Goal: Task Accomplishment & Management: Manage account settings

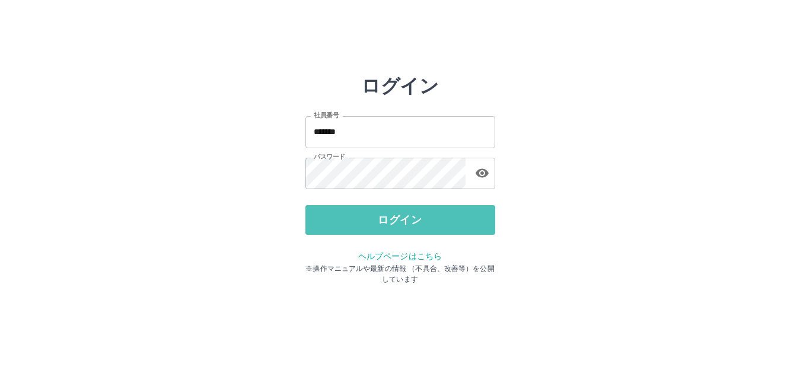
click at [374, 217] on button "ログイン" at bounding box center [401, 220] width 190 height 30
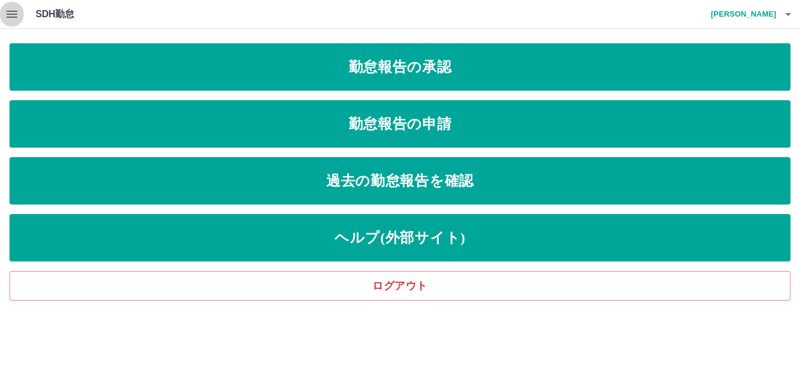
click at [15, 14] on icon "button" at bounding box center [12, 14] width 11 height 7
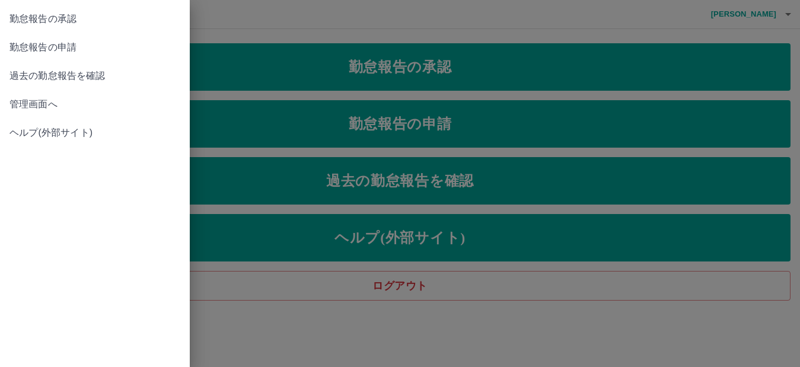
click at [33, 104] on span "管理画面へ" at bounding box center [94, 104] width 171 height 14
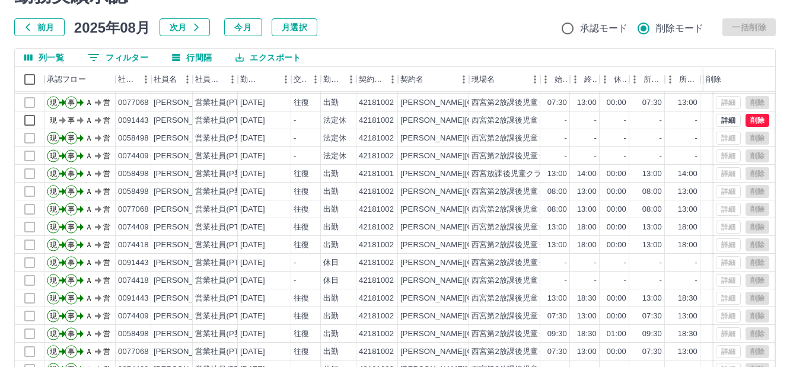
scroll to position [2, 0]
